Goal: Navigation & Orientation: Find specific page/section

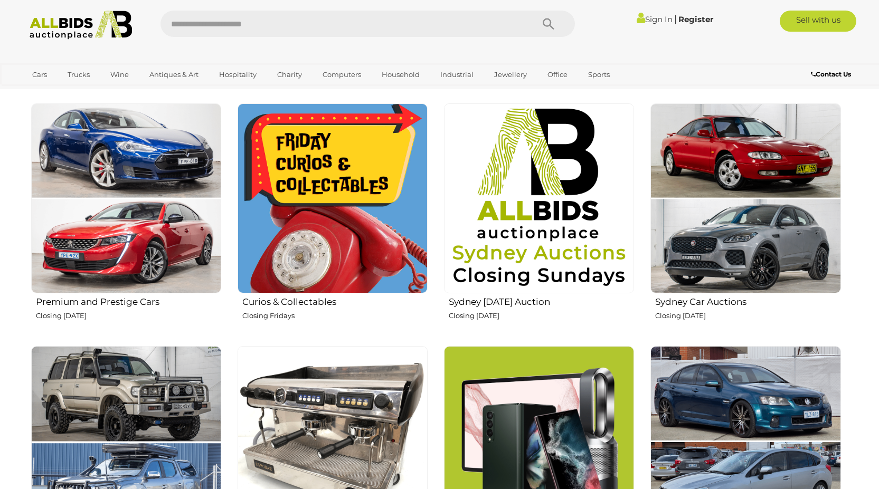
scroll to position [422, 0]
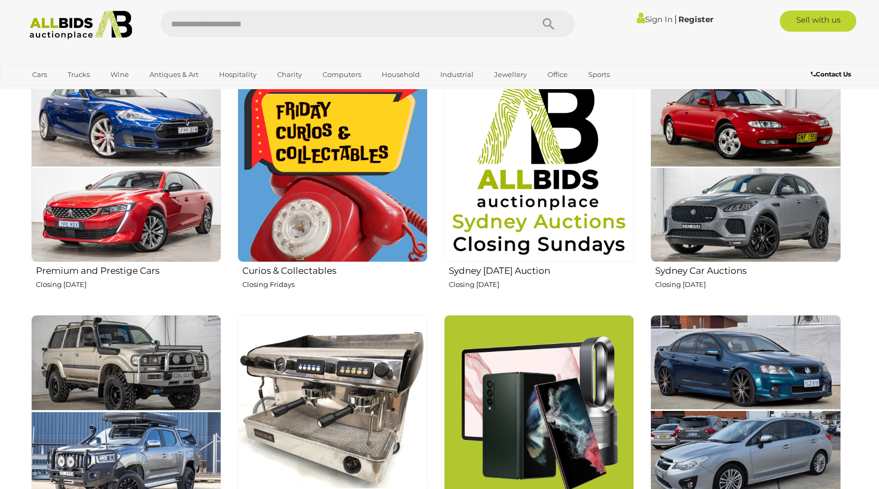
click at [304, 175] on img at bounding box center [332, 167] width 190 height 190
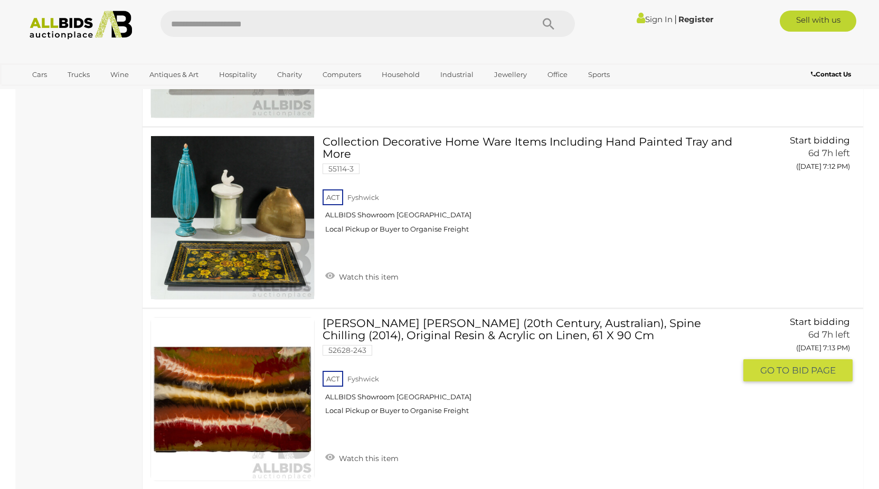
scroll to position [7599, 0]
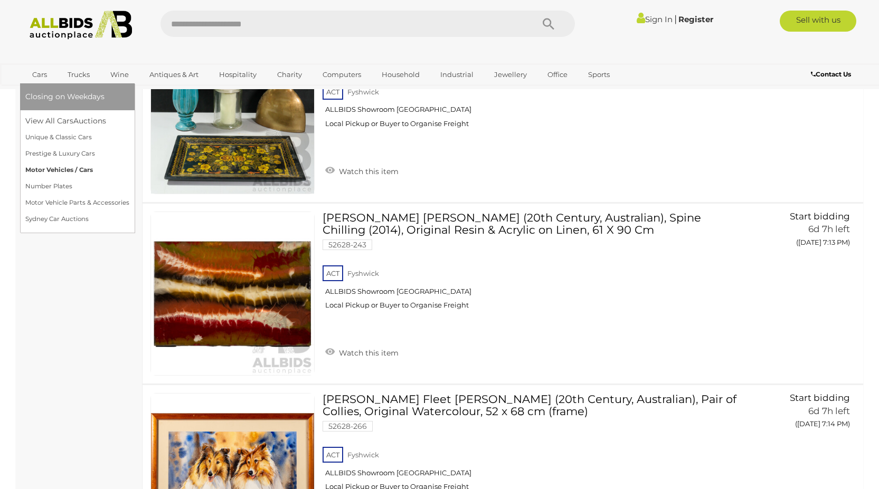
click at [49, 171] on link "Motor Vehicles / Cars" at bounding box center [77, 170] width 104 height 16
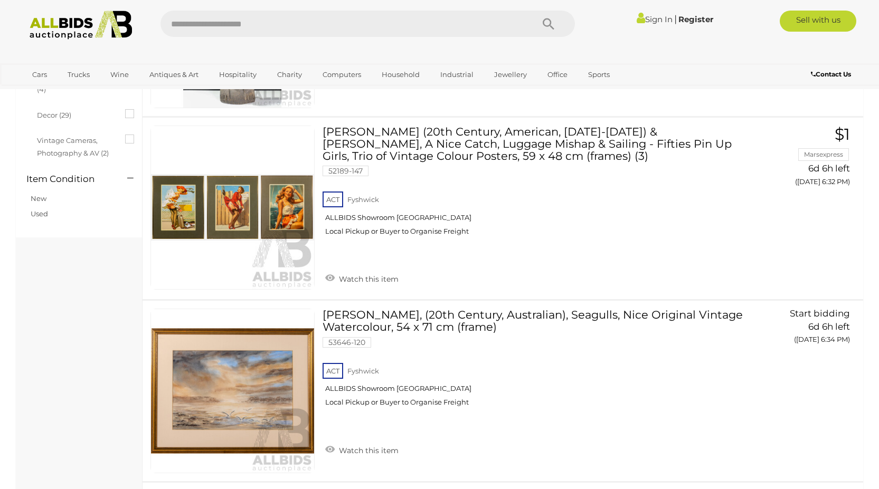
scroll to position [621, 0]
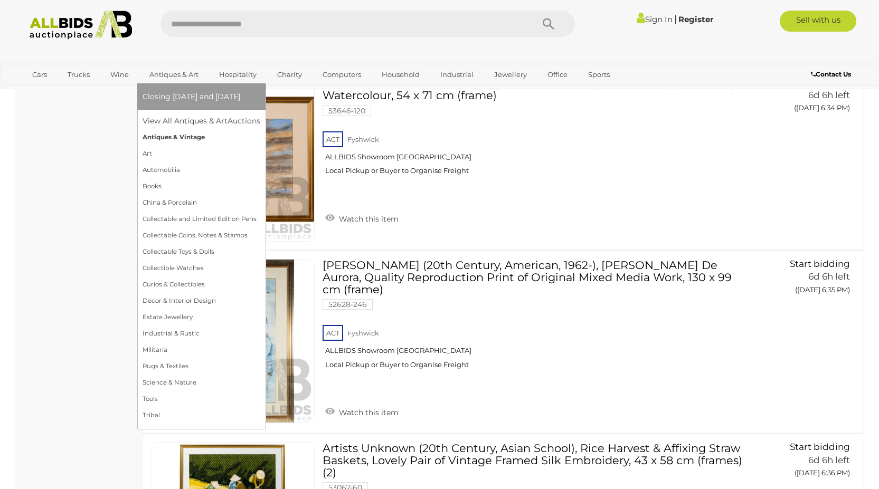
click at [179, 136] on link "Antiques & Vintage" at bounding box center [201, 137] width 118 height 16
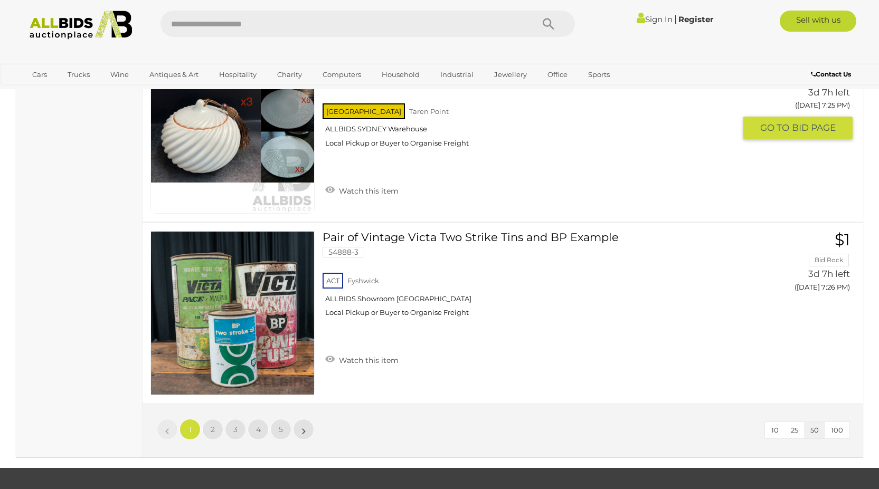
scroll to position [8971, 0]
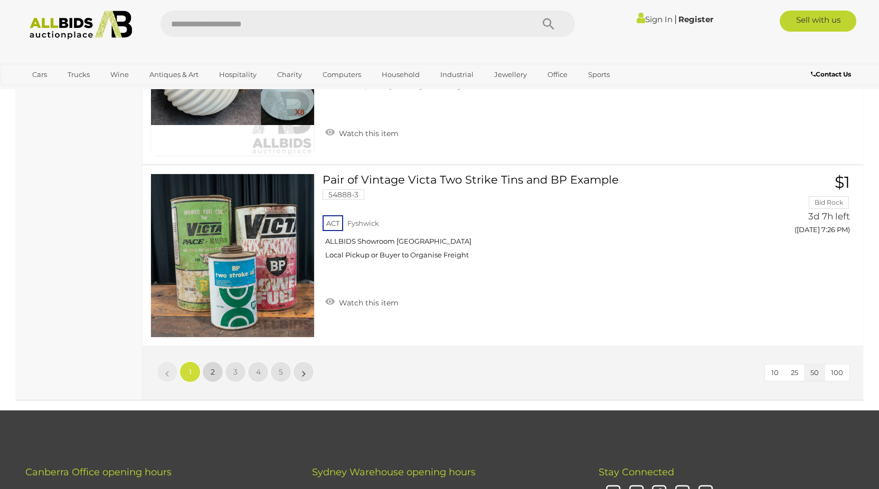
click at [216, 378] on link "2" at bounding box center [212, 371] width 21 height 21
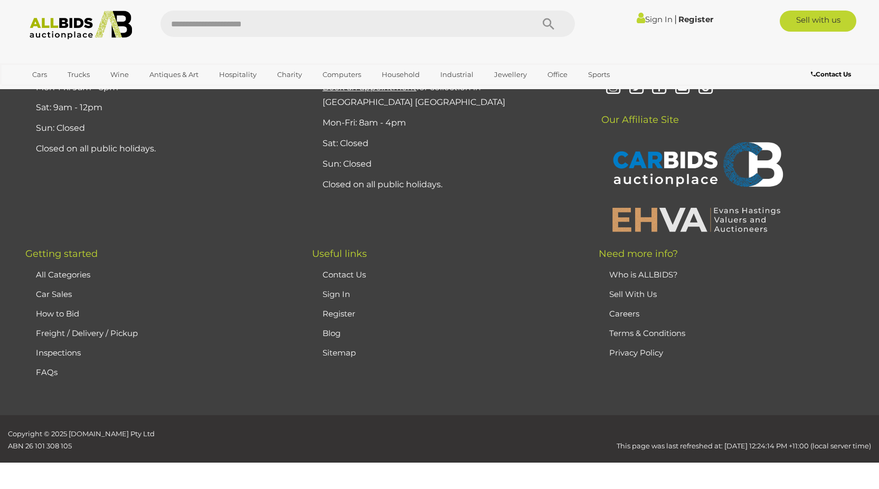
scroll to position [125, 0]
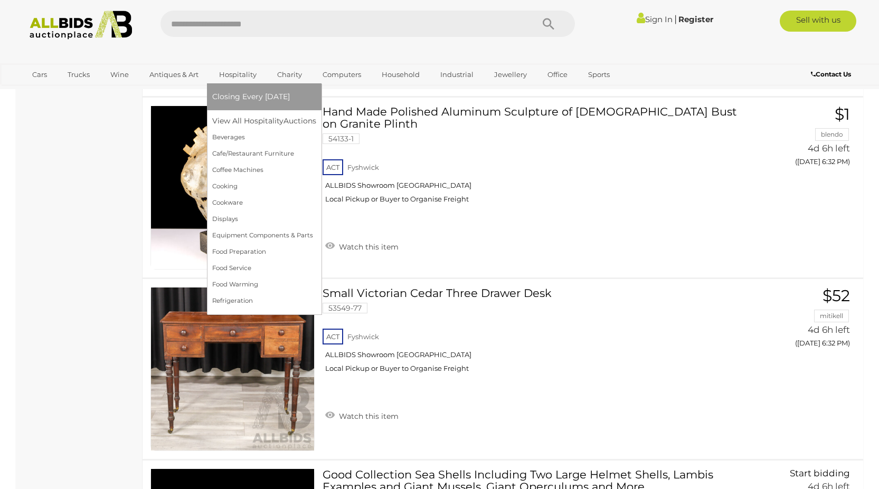
scroll to position [8357, 0]
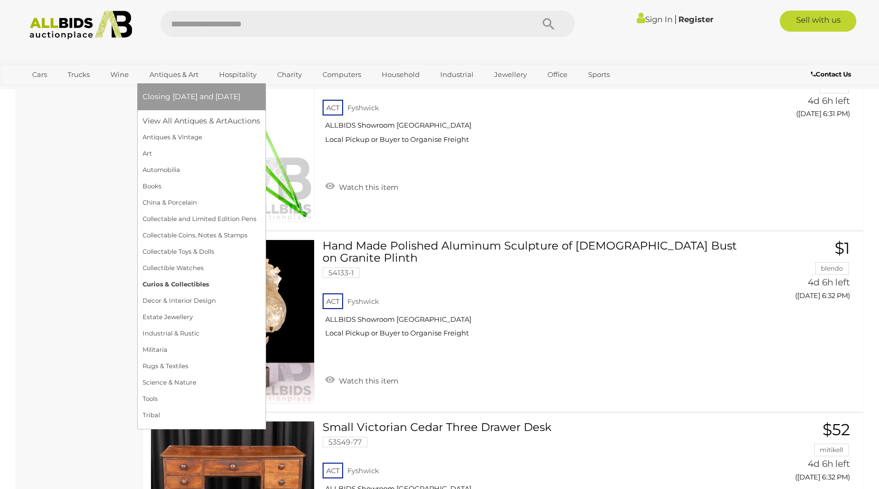
click at [175, 283] on link "Curios & Collectibles" at bounding box center [201, 285] width 118 height 16
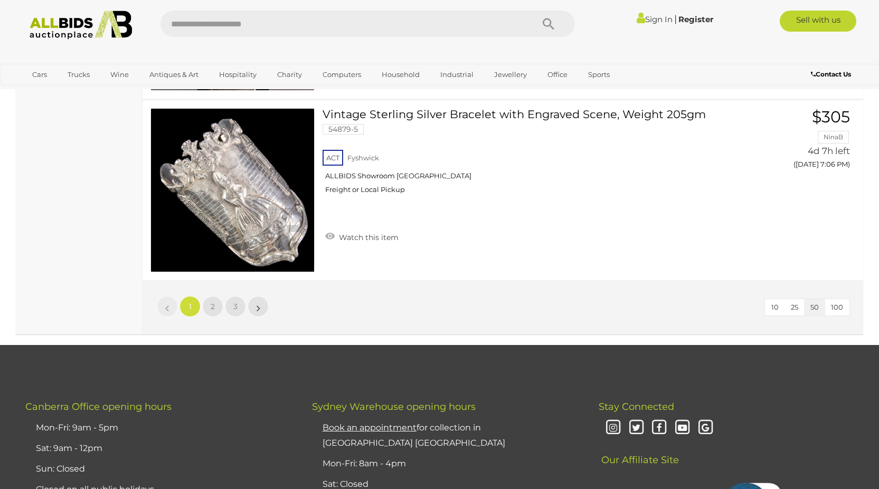
scroll to position [9076, 0]
click at [205, 296] on link "2" at bounding box center [212, 306] width 21 height 21
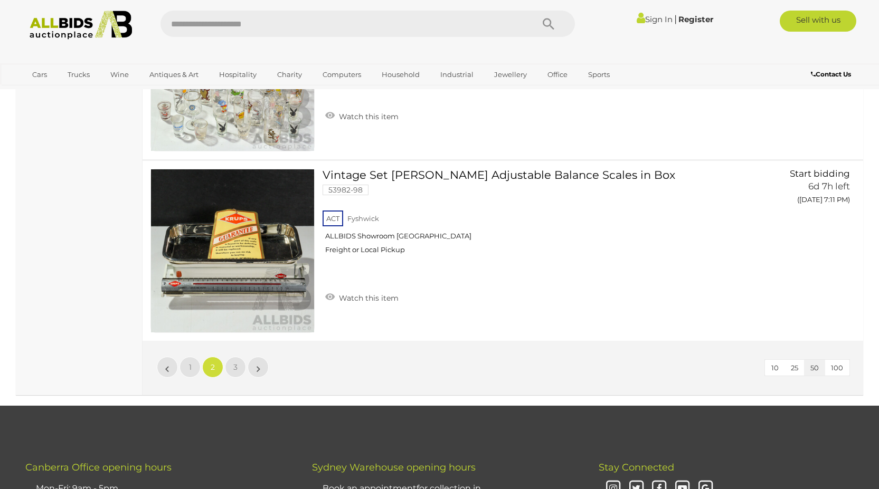
scroll to position [9000, 0]
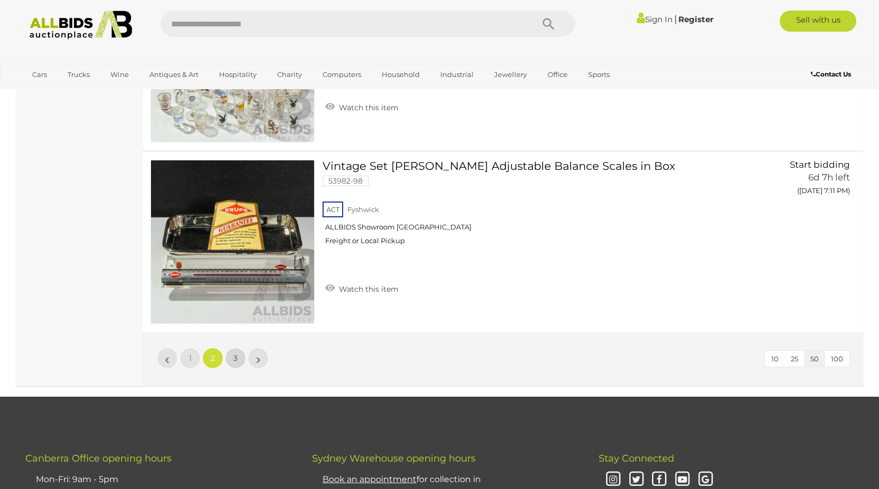
click at [239, 359] on link "3" at bounding box center [235, 358] width 21 height 21
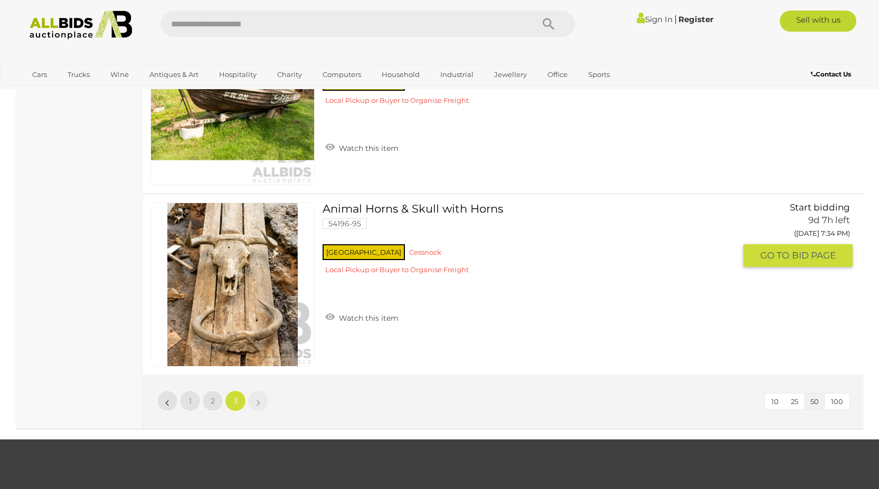
scroll to position [3776, 0]
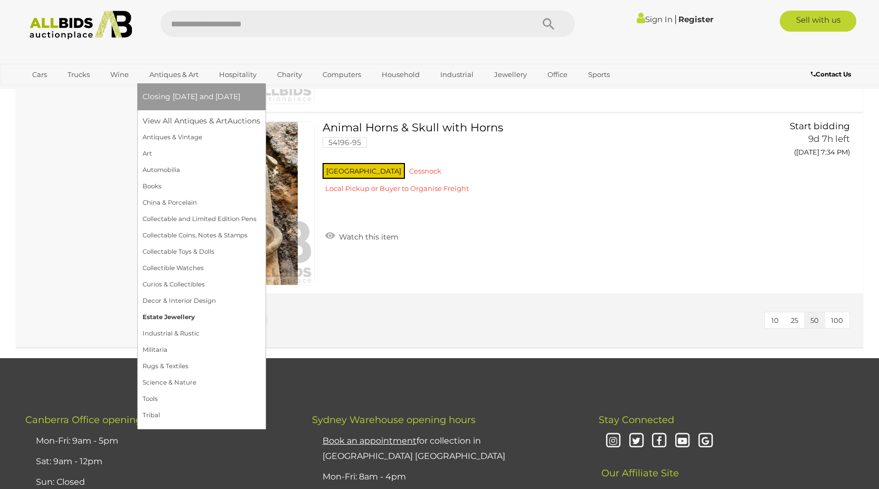
click at [165, 316] on link "Estate Jewellery" at bounding box center [201, 317] width 118 height 16
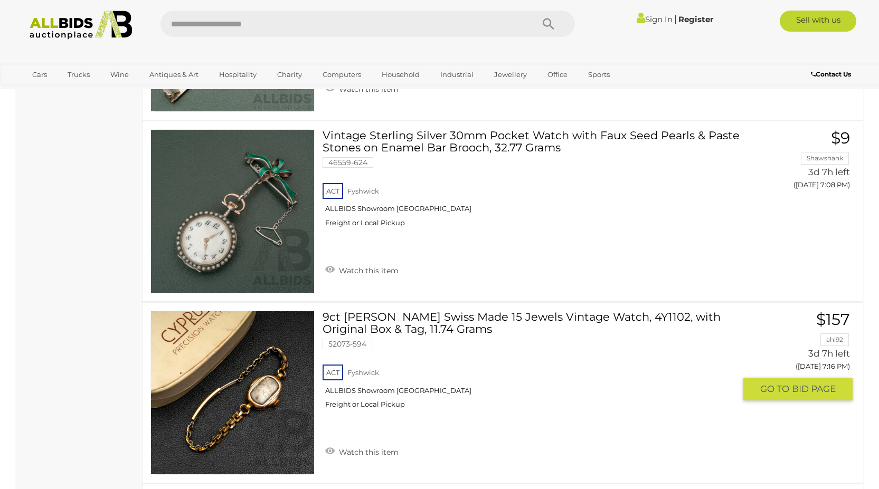
scroll to position [475, 0]
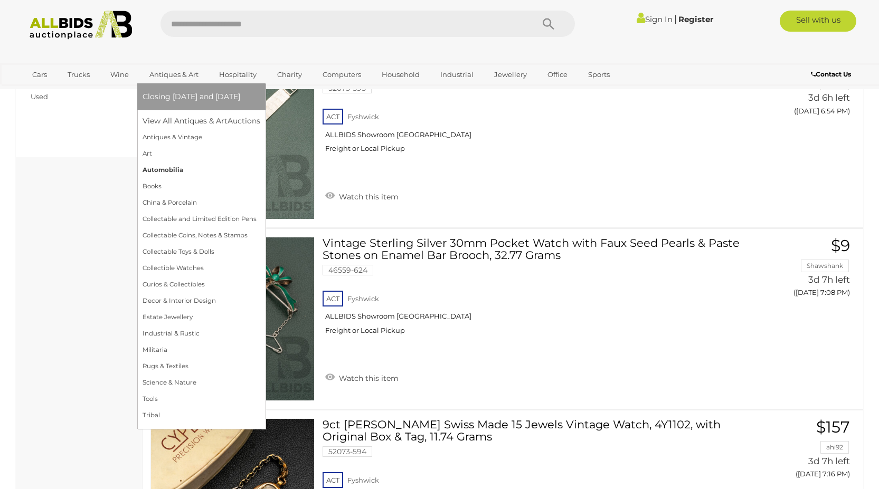
click at [169, 170] on link "Automobilia" at bounding box center [201, 170] width 118 height 16
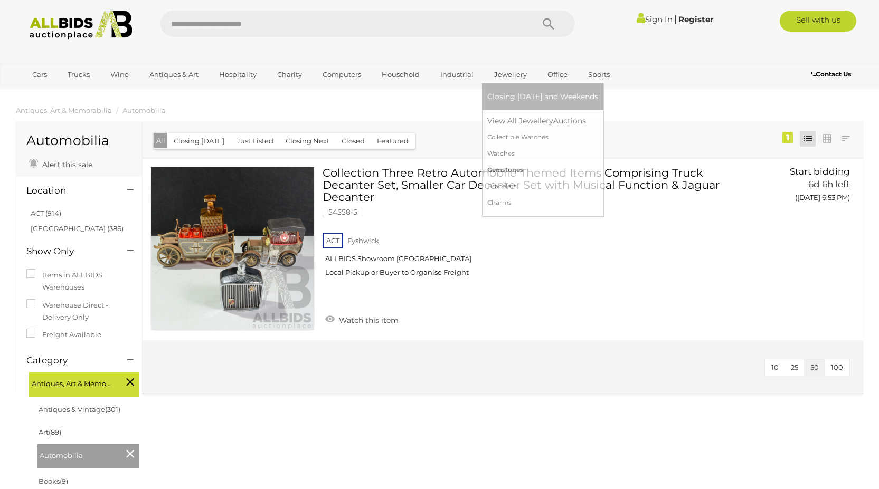
click at [497, 168] on link "Gemstones" at bounding box center [542, 170] width 111 height 16
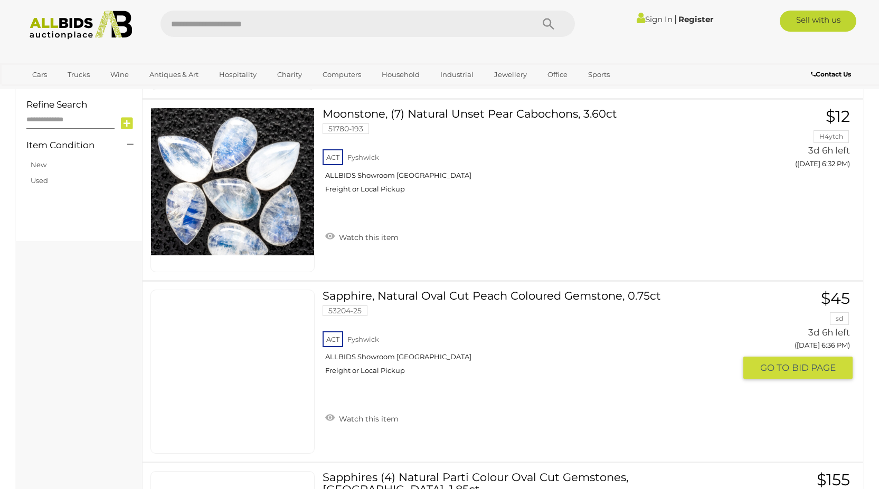
scroll to position [106, 0]
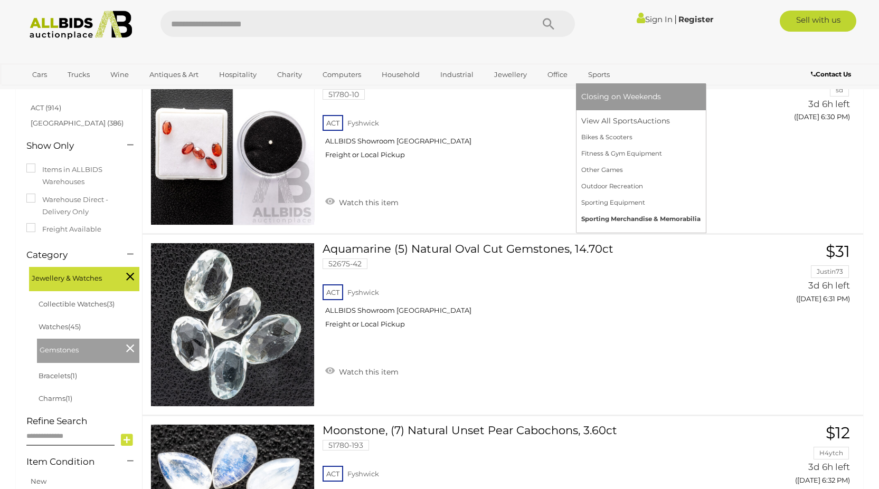
click at [625, 217] on link "Sporting Merchandise & Memorabilia" at bounding box center [640, 219] width 119 height 16
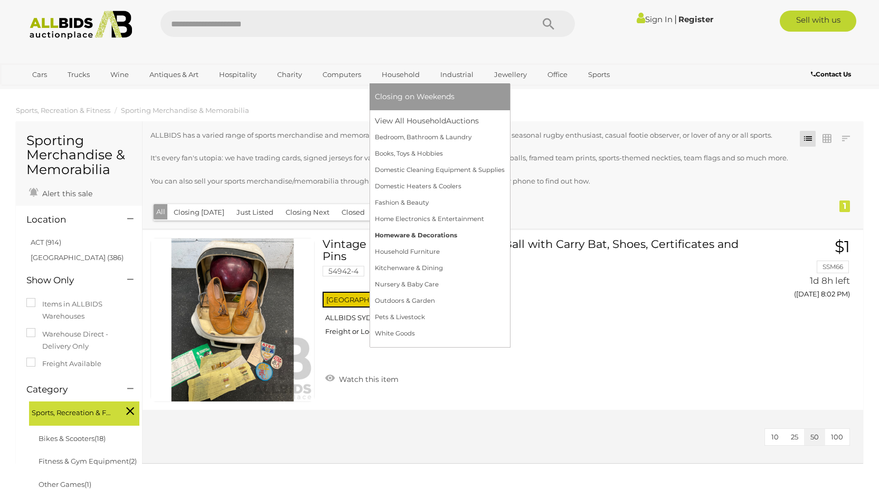
click at [429, 233] on link "Homeware & Decorations" at bounding box center [440, 235] width 130 height 16
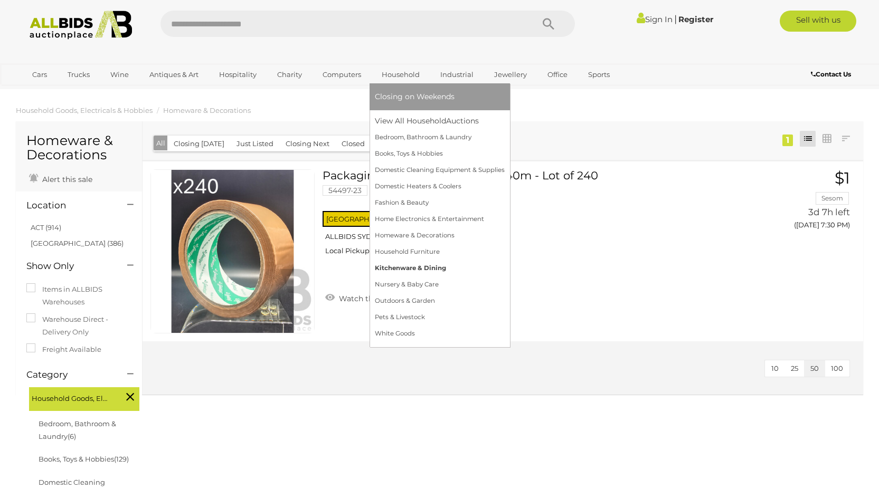
click at [418, 267] on link "Kitchenware & Dining" at bounding box center [440, 268] width 130 height 16
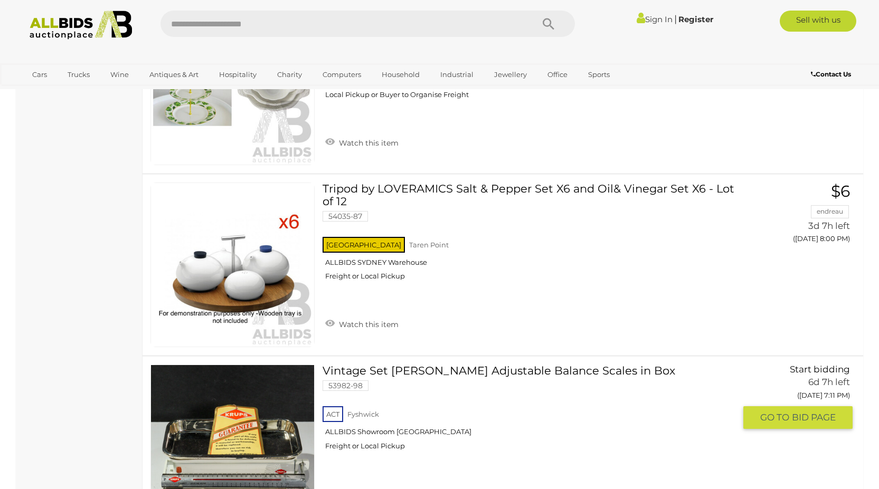
scroll to position [1055, 0]
